Goal: Find contact information: Obtain details needed to contact an individual or organization

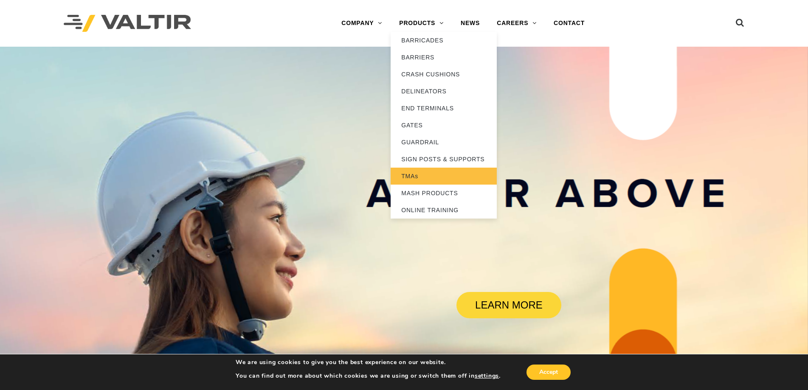
click at [407, 176] on link "TMAs" at bounding box center [443, 176] width 106 height 17
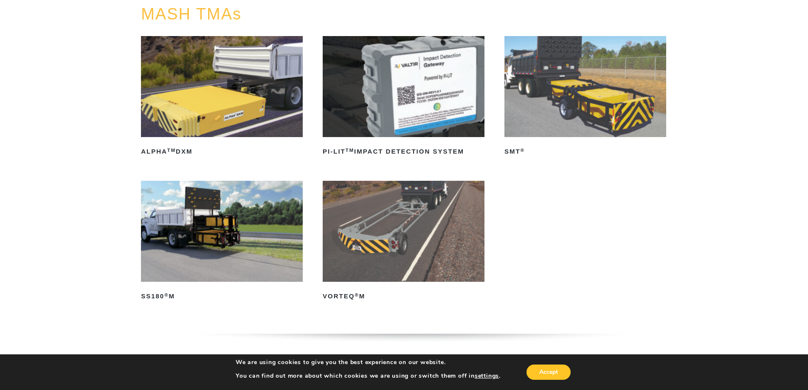
scroll to position [127, 0]
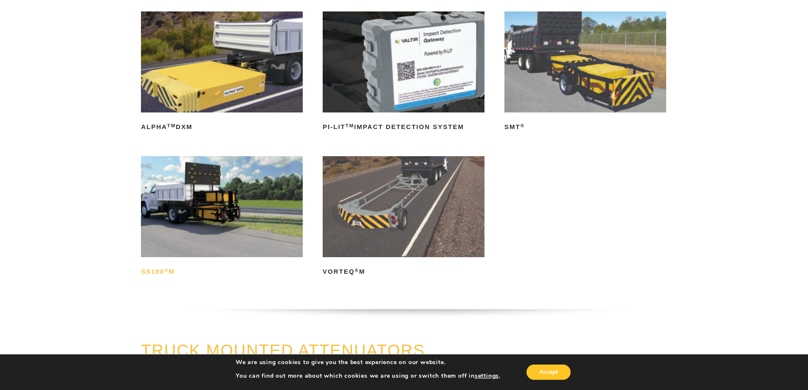
click at [172, 273] on h2 "SS180 ® M" at bounding box center [222, 272] width 162 height 14
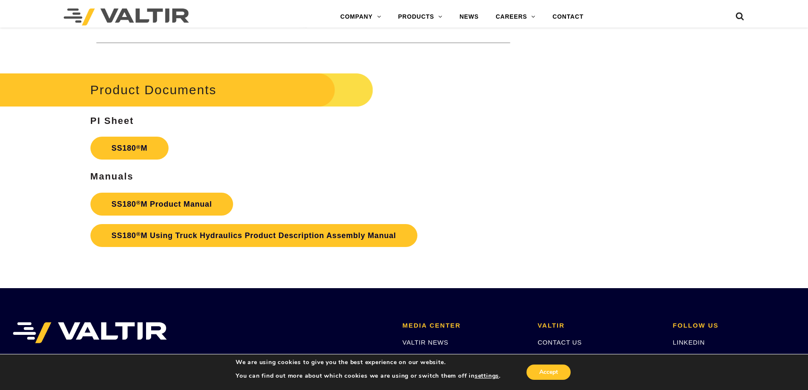
scroll to position [3056, 0]
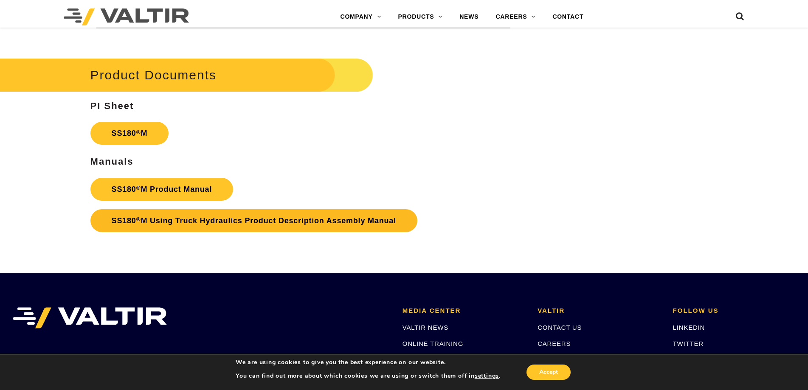
click at [313, 220] on link "SS180 ® M Using Truck Hydraulics Product Description Assembly Manual" at bounding box center [253, 220] width 327 height 23
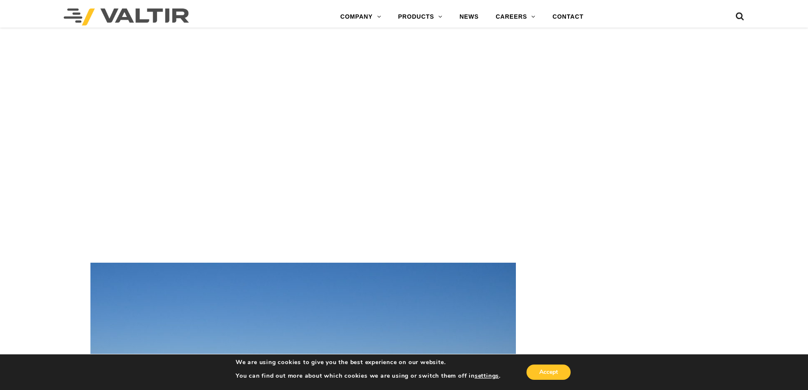
scroll to position [2037, 0]
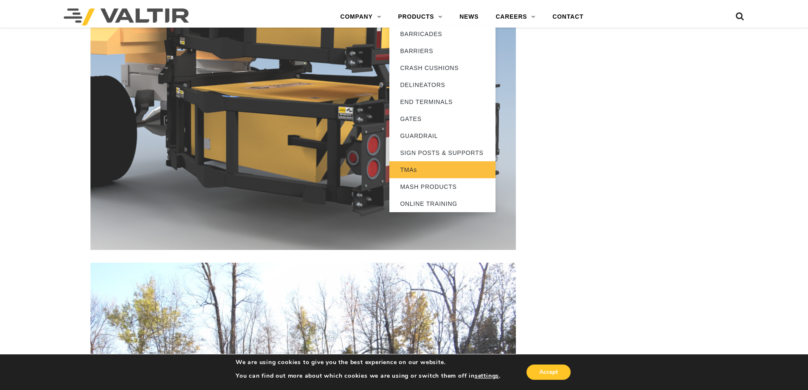
click at [417, 166] on link "TMAs" at bounding box center [442, 169] width 106 height 17
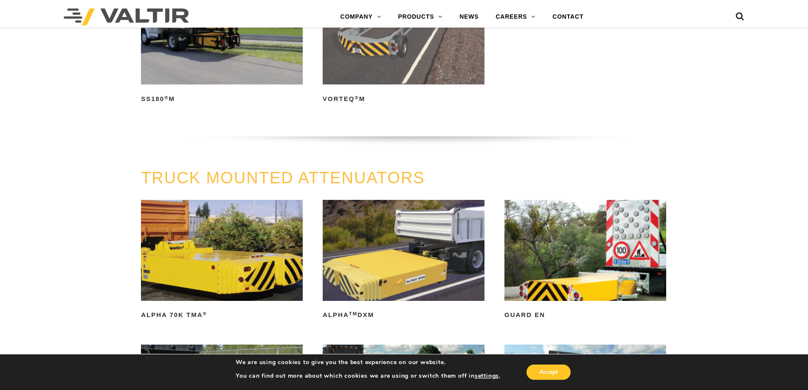
scroll to position [297, 0]
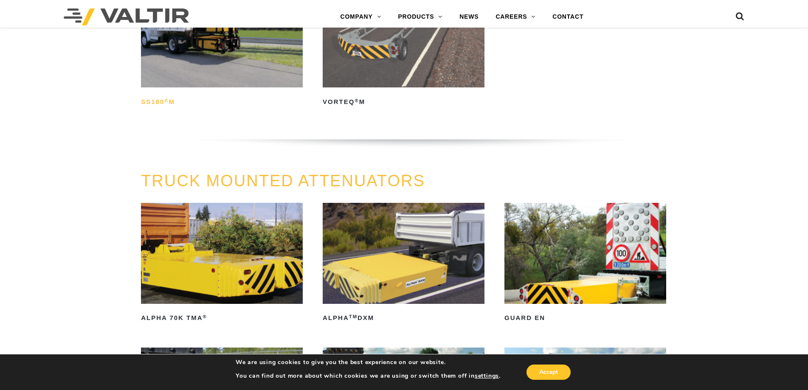
click at [163, 101] on h2 "SS180 ® M" at bounding box center [222, 102] width 162 height 14
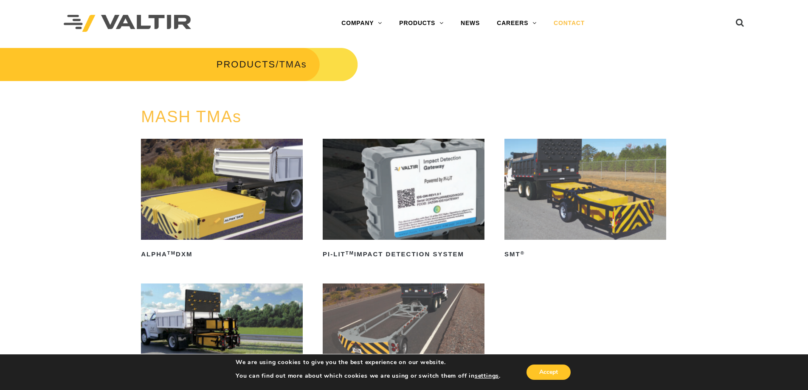
click at [561, 23] on link "CONTACT" at bounding box center [569, 23] width 48 height 17
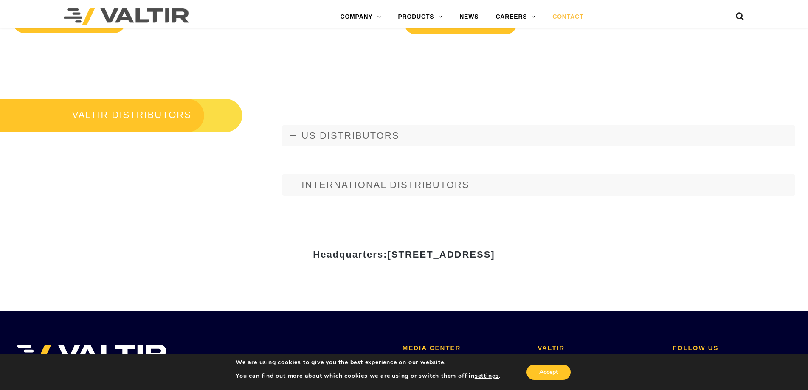
scroll to position [1019, 0]
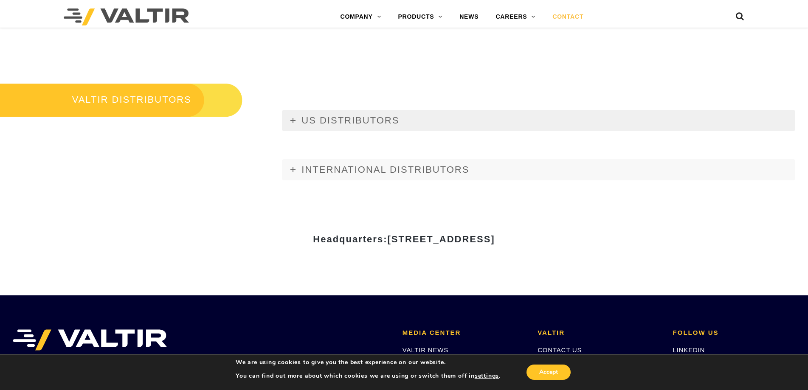
click at [336, 115] on span "US DISTRIBUTORS" at bounding box center [350, 120] width 98 height 11
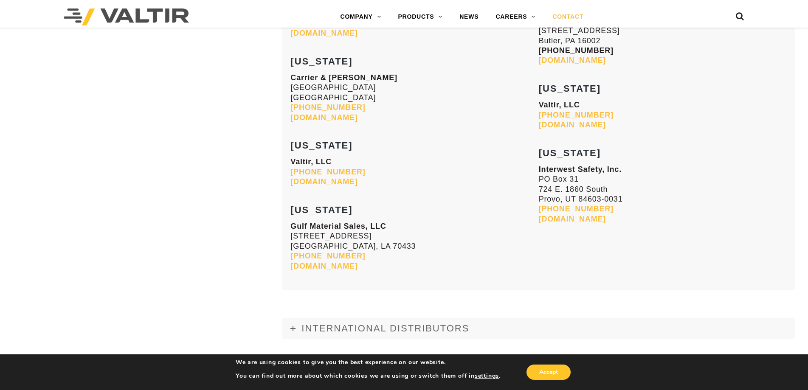
scroll to position [3438, 0]
